Goal: Transaction & Acquisition: Obtain resource

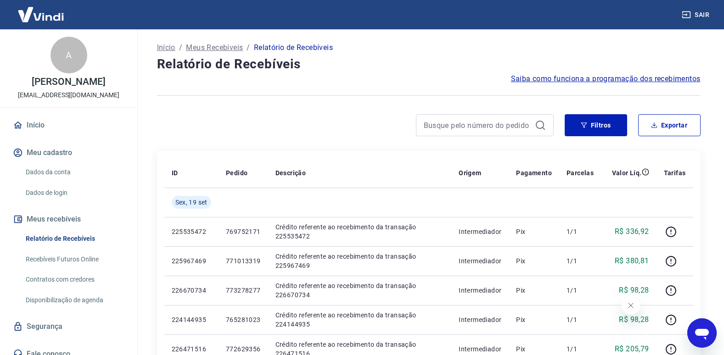
click at [37, 135] on link "Início" at bounding box center [68, 125] width 115 height 20
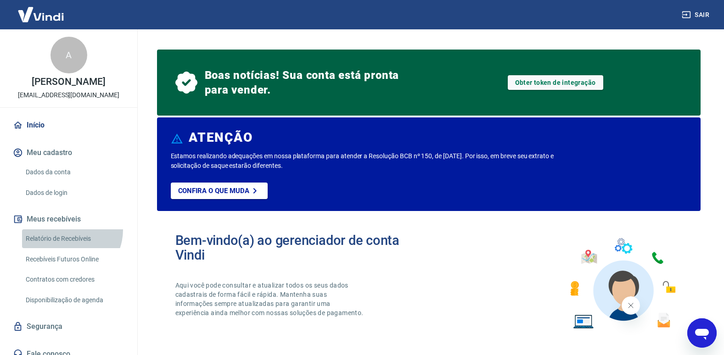
click at [66, 240] on link "Relatório de Recebíveis" at bounding box center [74, 239] width 104 height 19
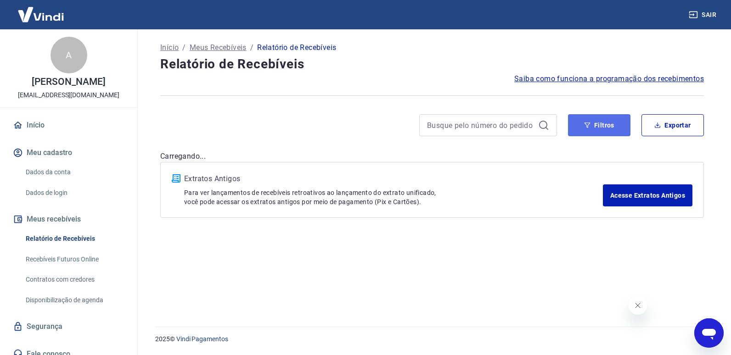
click at [600, 118] on button "Filtros" at bounding box center [599, 125] width 62 height 22
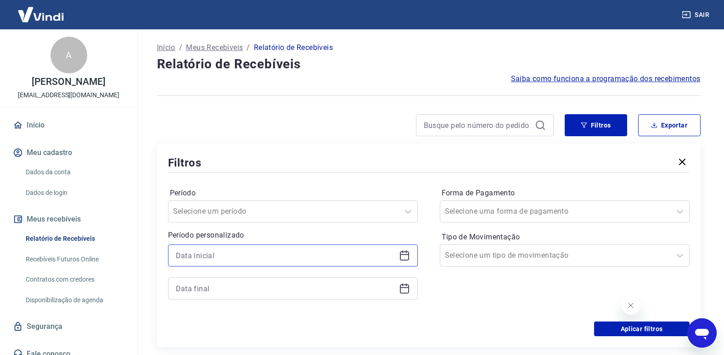
click at [250, 255] on input at bounding box center [285, 256] width 219 height 14
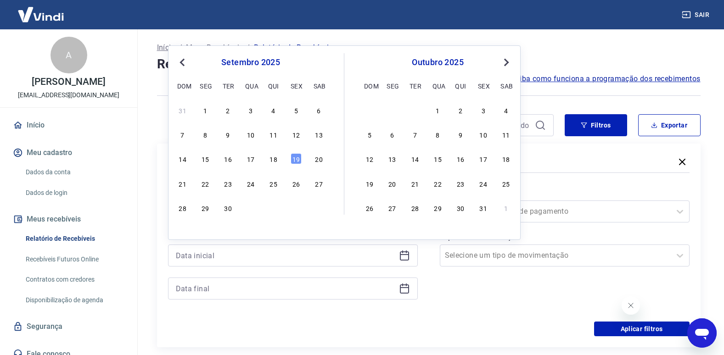
drag, startPoint x: 206, startPoint y: 156, endPoint x: 212, endPoint y: 157, distance: 6.6
click at [205, 156] on div "15" at bounding box center [205, 158] width 11 height 11
type input "[DATE]"
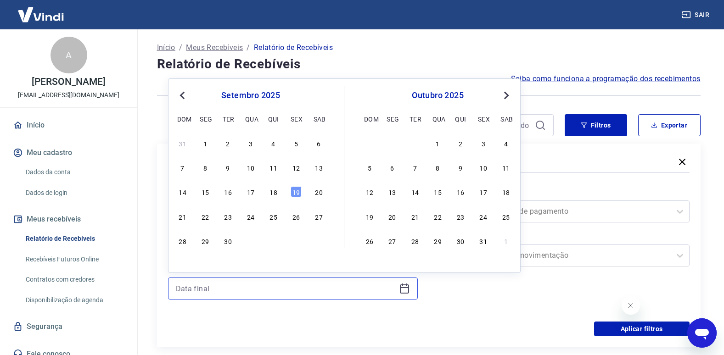
click at [342, 290] on input at bounding box center [285, 289] width 219 height 14
click at [275, 193] on div "18" at bounding box center [273, 191] width 11 height 11
type input "[DATE]"
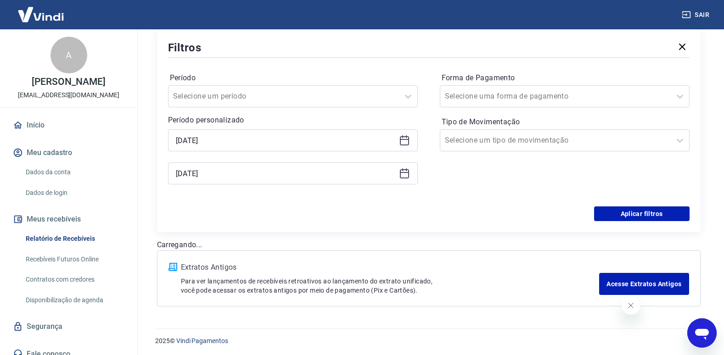
scroll to position [117, 0]
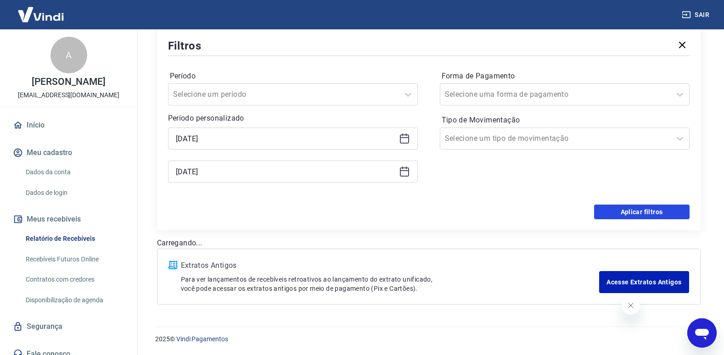
click at [642, 211] on button "Aplicar filtros" at bounding box center [642, 212] width 96 height 15
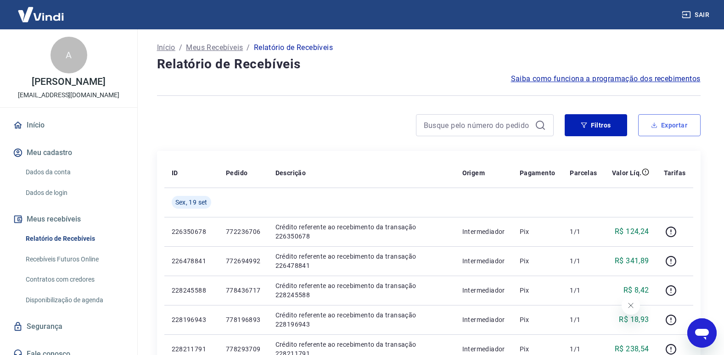
click at [667, 124] on button "Exportar" at bounding box center [669, 125] width 62 height 22
type input "[DATE]"
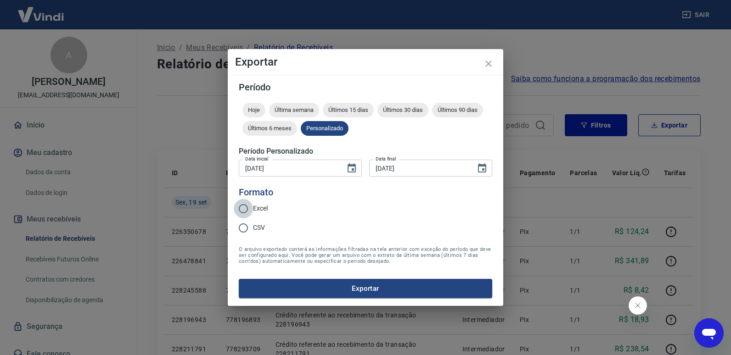
click at [243, 210] on input "Excel" at bounding box center [243, 208] width 19 height 19
radio input "true"
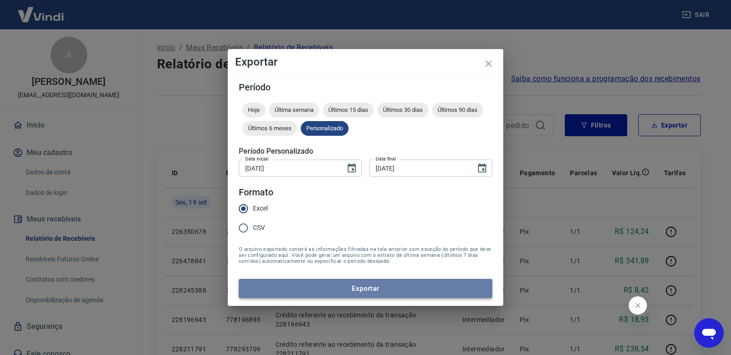
click at [325, 289] on button "Exportar" at bounding box center [365, 288] width 253 height 19
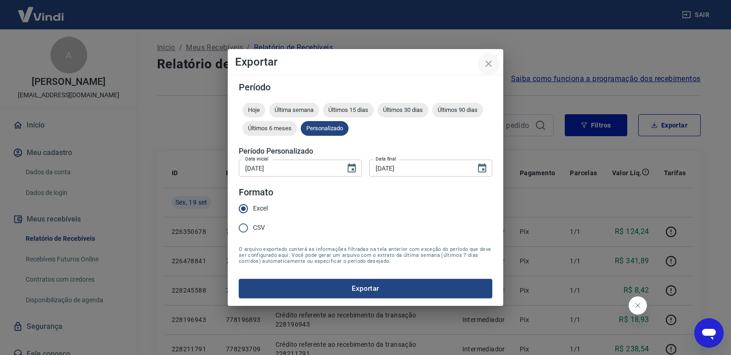
click at [489, 65] on icon "close" at bounding box center [488, 63] width 11 height 11
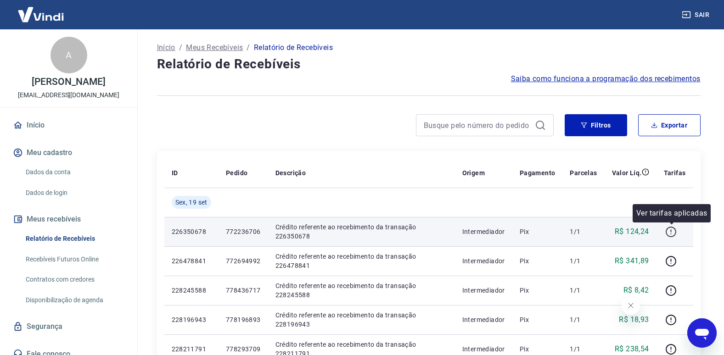
click at [673, 232] on icon "button" at bounding box center [670, 231] width 11 height 11
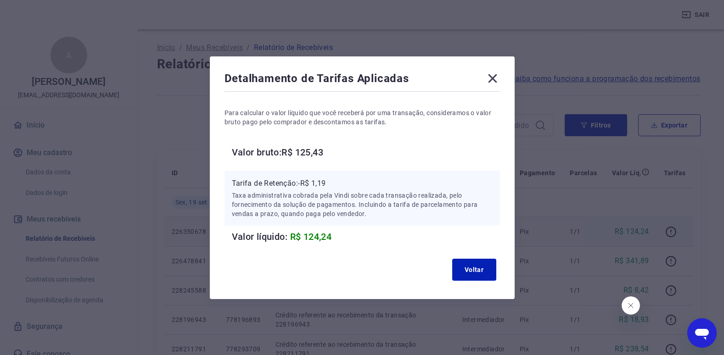
click at [500, 80] on icon at bounding box center [492, 78] width 15 height 15
